Goal: Information Seeking & Learning: Find specific fact

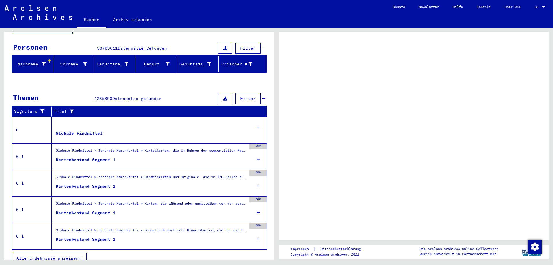
scroll to position [51, 0]
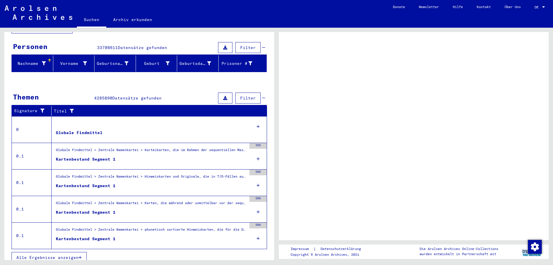
click at [83, 61] on icon at bounding box center [85, 63] width 4 height 4
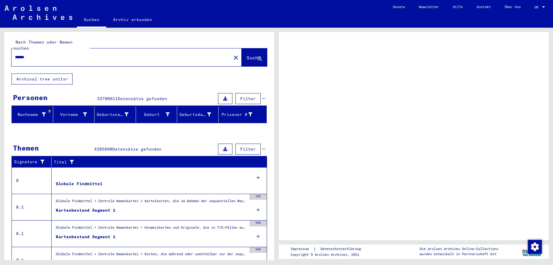
click at [15, 54] on input "******" at bounding box center [121, 57] width 213 height 6
type input "**********"
click at [247, 55] on span "Suche" at bounding box center [254, 58] width 14 height 6
click at [81, 207] on div "Kartenbestand Segment 1" at bounding box center [86, 210] width 60 height 6
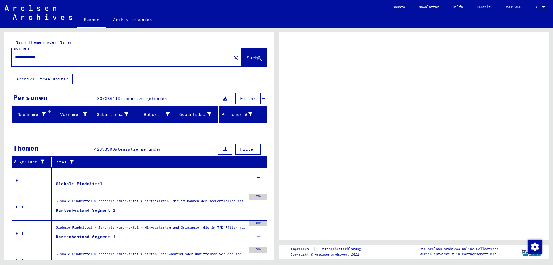
click at [257, 203] on icon at bounding box center [258, 210] width 3 height 20
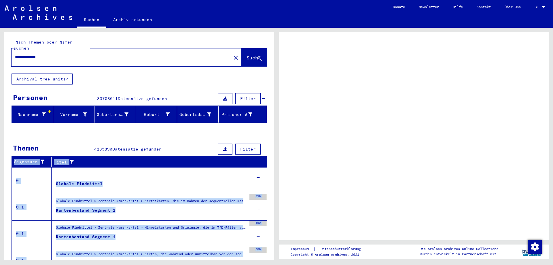
drag, startPoint x: 276, startPoint y: 158, endPoint x: 277, endPoint y: 195, distance: 36.9
click at [277, 28] on div "**********" at bounding box center [276, 28] width 553 height 0
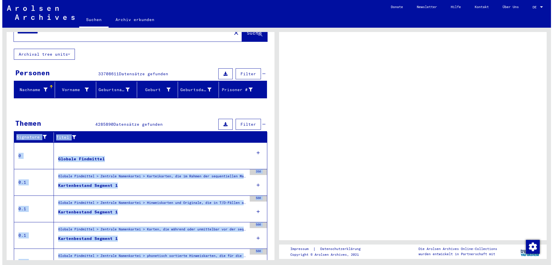
scroll to position [51, 0]
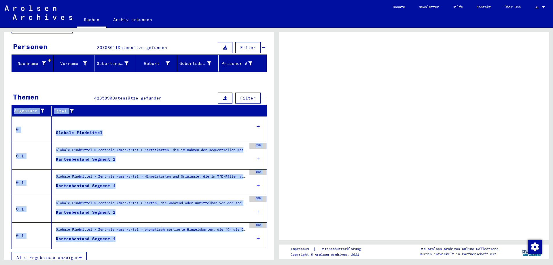
click at [72, 255] on span "Alle Ergebnisse anzeigen" at bounding box center [47, 257] width 62 height 5
click at [68, 255] on span "Alle Ergebnisse anzeigen" at bounding box center [47, 257] width 62 height 5
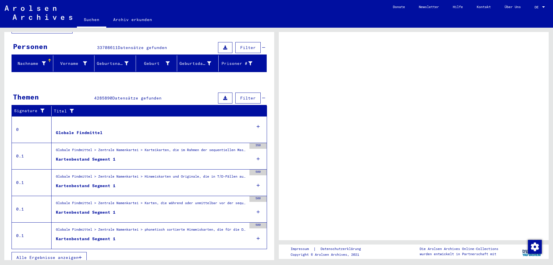
click at [79, 209] on div "Kartenbestand Segment 1" at bounding box center [86, 212] width 60 height 6
click at [225, 200] on div "Globale Findmittel > Zentrale Namenkartei > Karten, die während oder unmittelba…" at bounding box center [151, 204] width 191 height 8
click at [98, 209] on div "Kartenbestand Segment 1" at bounding box center [86, 212] width 60 height 6
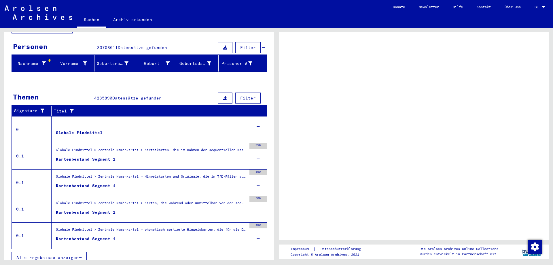
click at [74, 209] on div "Kartenbestand Segment 1" at bounding box center [86, 212] width 60 height 6
click at [257, 204] on icon at bounding box center [258, 212] width 3 height 20
click at [223, 96] on icon at bounding box center [225, 98] width 4 height 4
click at [132, 95] on span "Datensätze gefunden" at bounding box center [136, 97] width 49 height 5
click at [40, 60] on div "Nachname" at bounding box center [30, 63] width 32 height 6
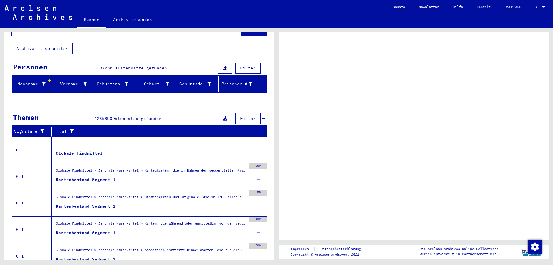
scroll to position [0, 0]
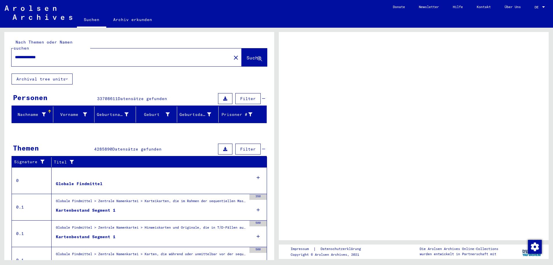
click at [244, 96] on span "Filter" at bounding box center [248, 98] width 16 height 5
drag, startPoint x: 110, startPoint y: 51, endPoint x: 213, endPoint y: 61, distance: 103.2
click at [112, 54] on input "**********" at bounding box center [121, 57] width 213 height 6
click at [247, 55] on span "Suche" at bounding box center [254, 58] width 14 height 6
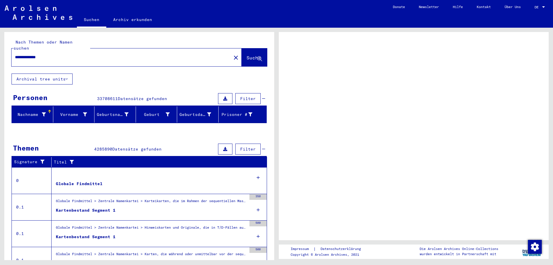
click at [65, 73] on button "Archival tree units" at bounding box center [42, 78] width 61 height 11
